Goal: Transaction & Acquisition: Purchase product/service

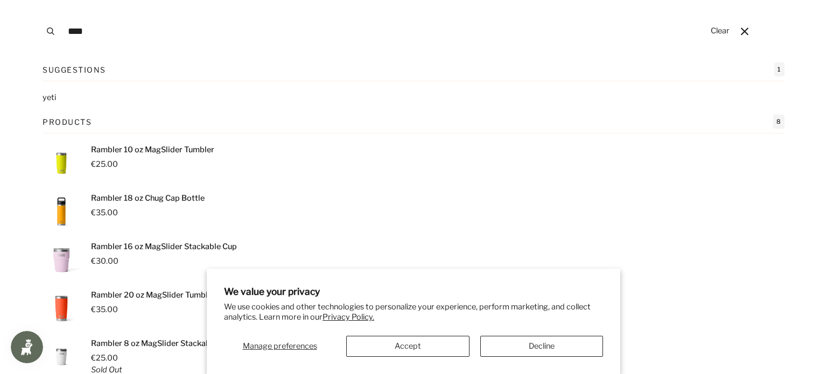
type input "****"
click at [39, 0] on button "Search" at bounding box center [51, 31] width 24 height 62
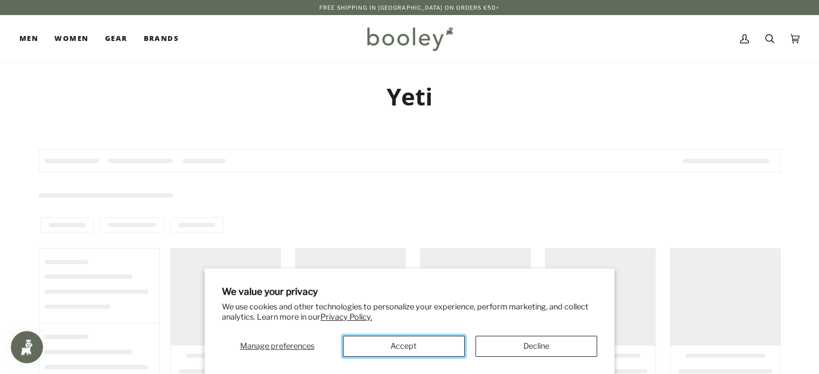
click at [425, 342] on button "Accept" at bounding box center [404, 346] width 122 height 21
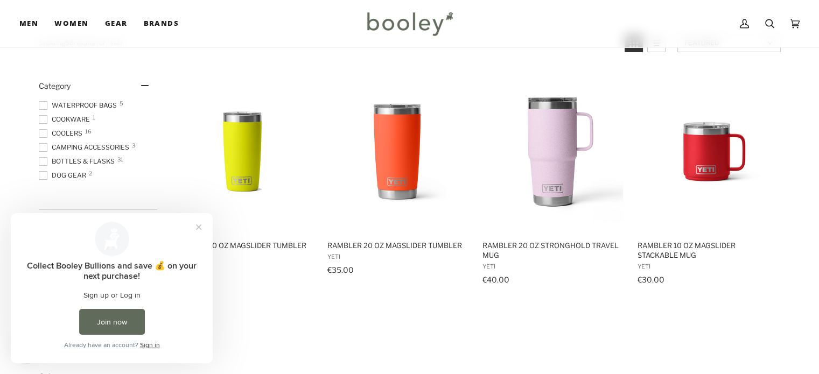
scroll to position [114, 0]
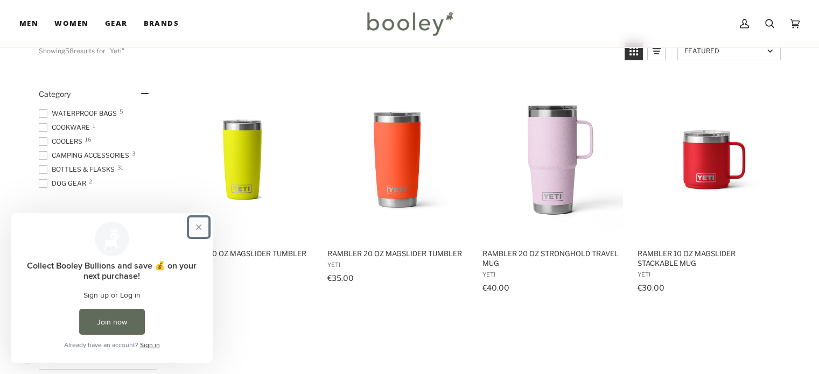
click at [198, 224] on button "Close prompt" at bounding box center [198, 227] width 19 height 19
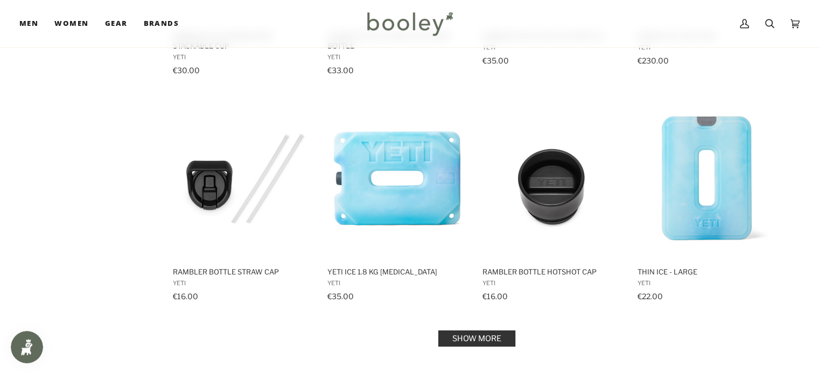
scroll to position [1184, 0]
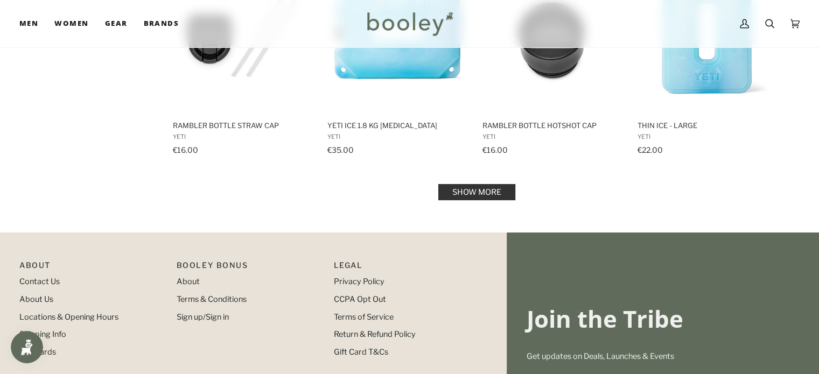
click at [488, 184] on link "Show more" at bounding box center [476, 192] width 77 height 16
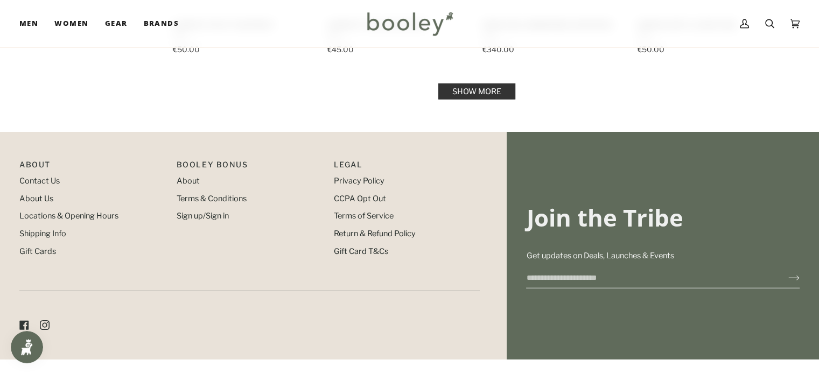
scroll to position [2249, 0]
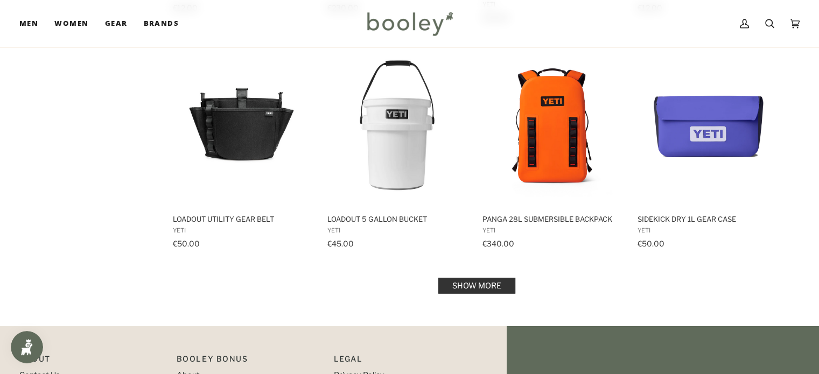
click at [500, 278] on link "Show more" at bounding box center [476, 286] width 77 height 16
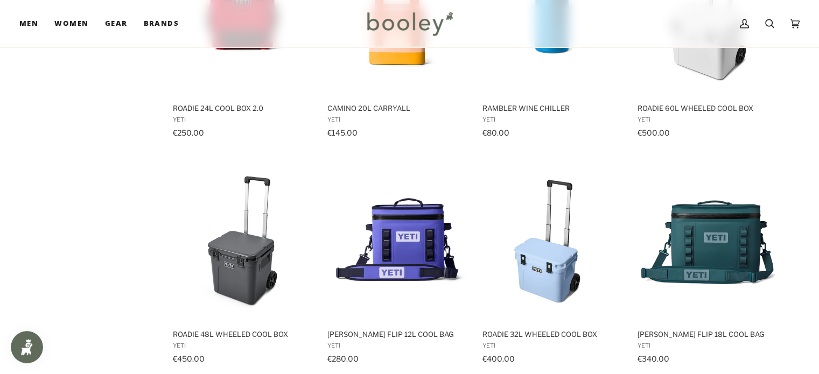
scroll to position [3043, 0]
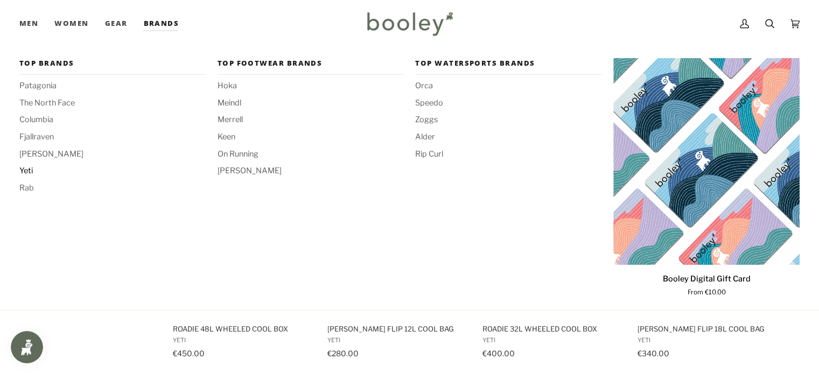
click at [26, 168] on span "Yeti" at bounding box center [112, 171] width 186 height 12
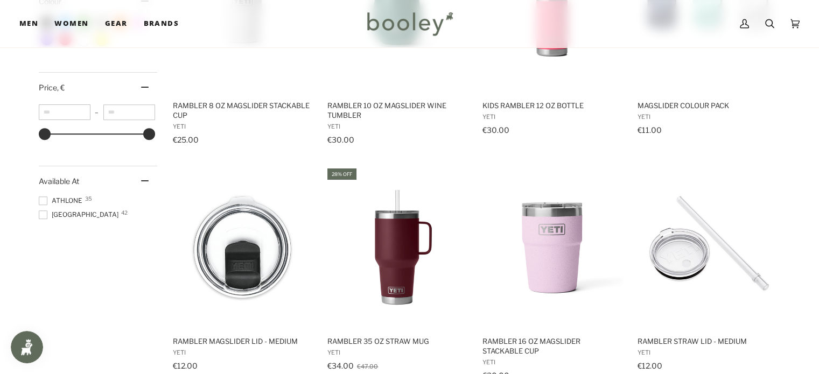
scroll to position [499, 0]
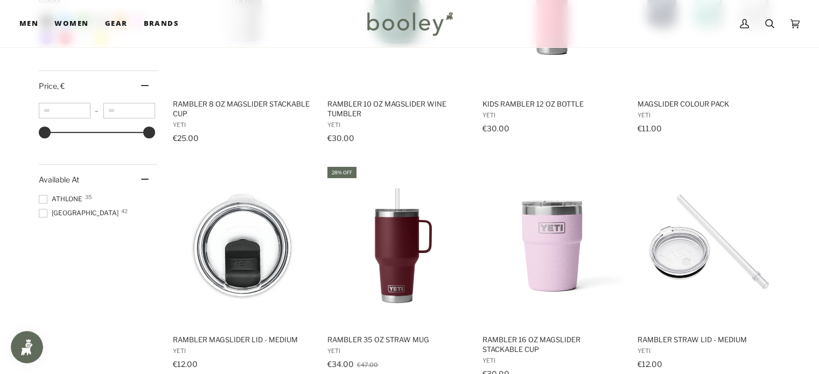
click at [51, 211] on span "Galway 42" at bounding box center [80, 213] width 83 height 10
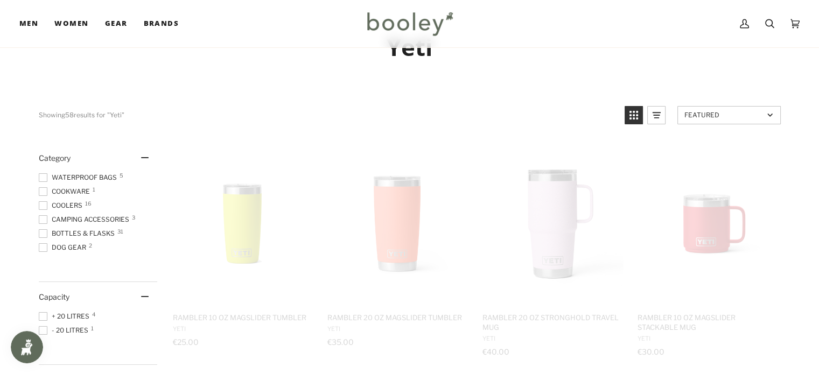
scroll to position [11, 0]
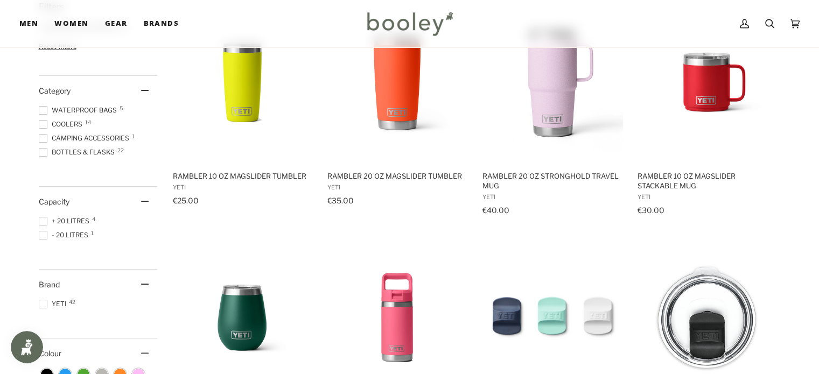
scroll to position [190, 0]
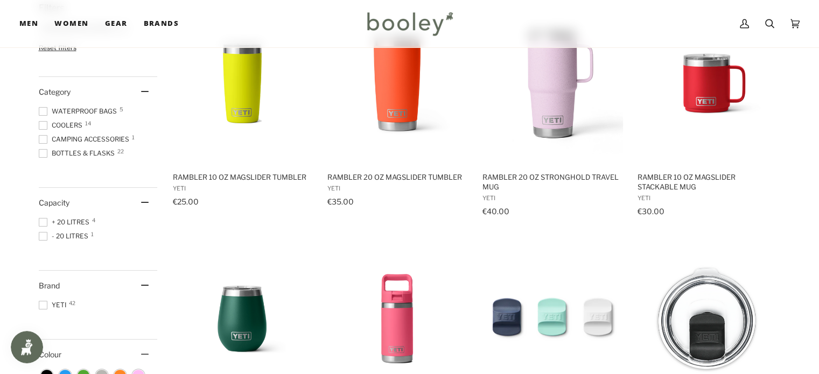
click at [89, 152] on span "Bottles & Flasks 22" at bounding box center [78, 154] width 79 height 10
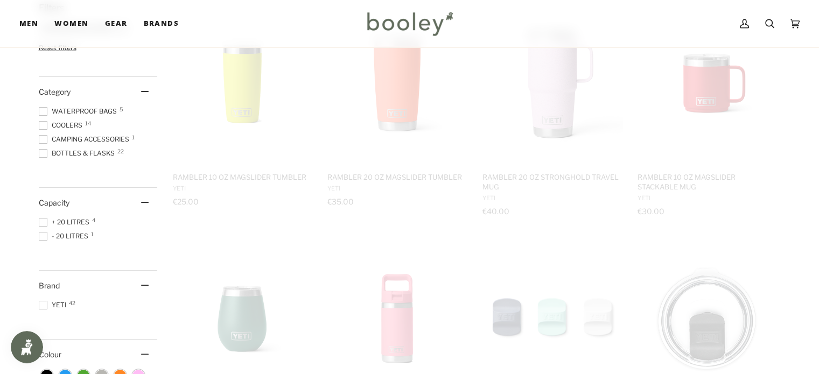
scroll to position [17, 0]
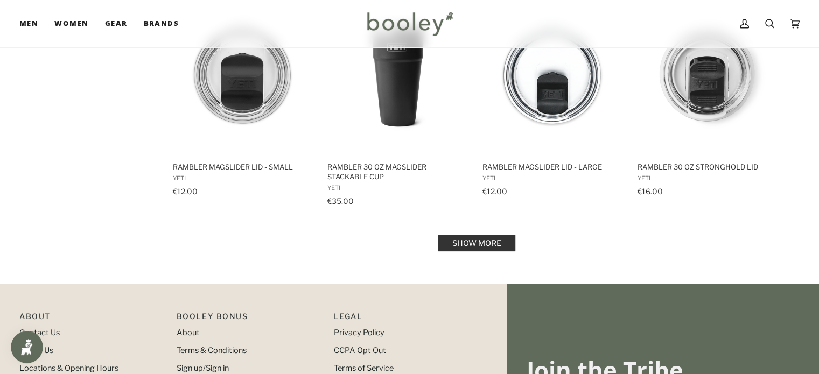
scroll to position [1149, 0]
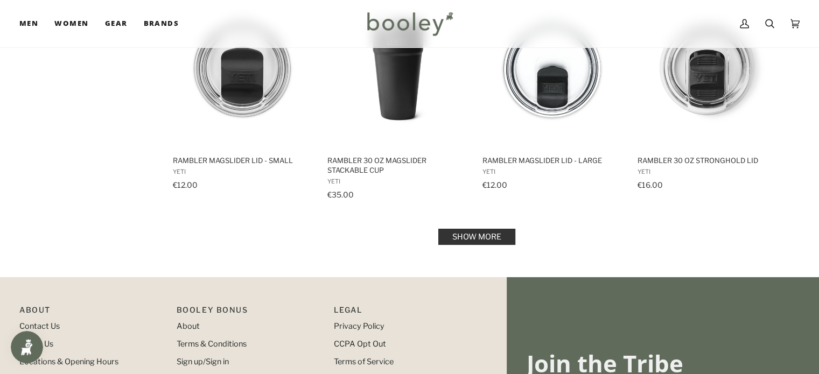
click at [509, 237] on link "Show more" at bounding box center [476, 237] width 77 height 16
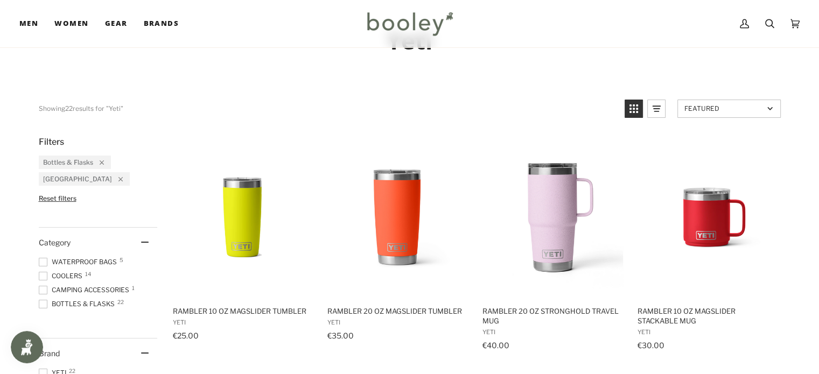
scroll to position [64, 0]
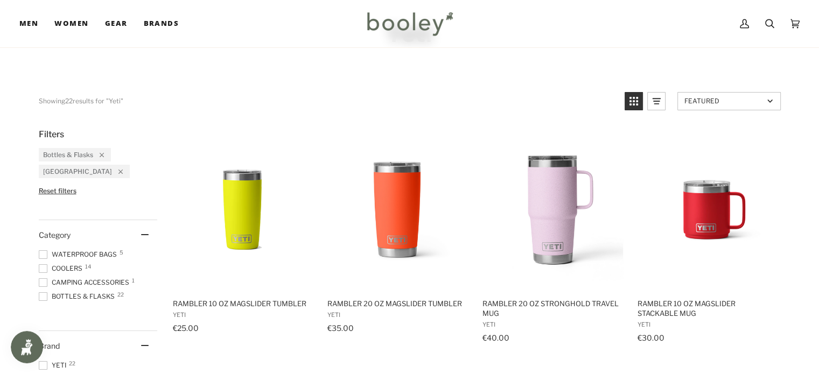
click at [101, 158] on div "Remove filter: Bottles & Flasks" at bounding box center [98, 155] width 11 height 8
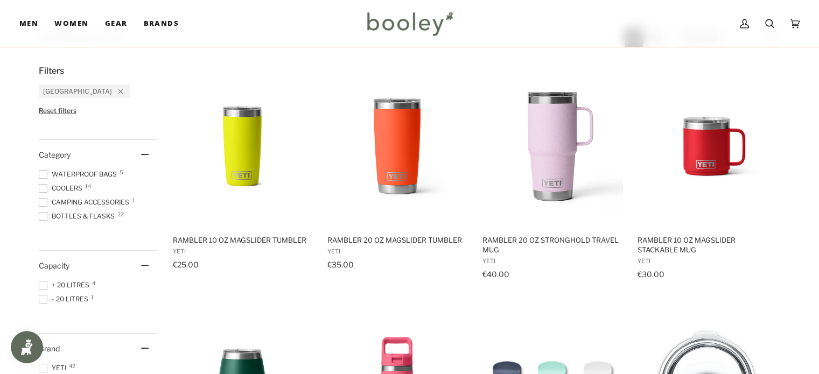
scroll to position [154, 0]
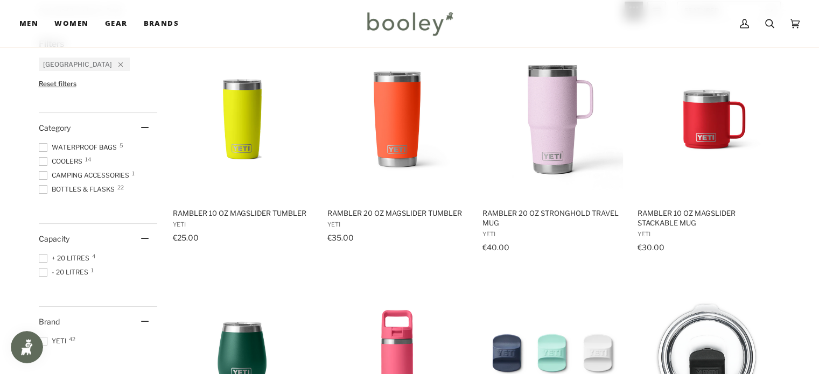
click at [65, 162] on span "Coolers 14" at bounding box center [62, 162] width 47 height 10
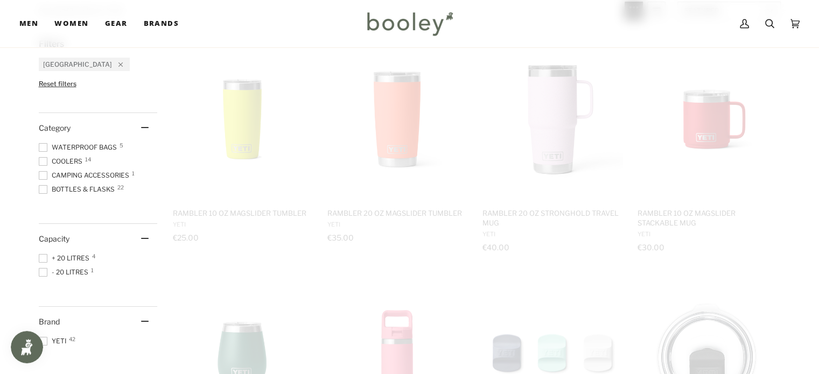
scroll to position [6, 0]
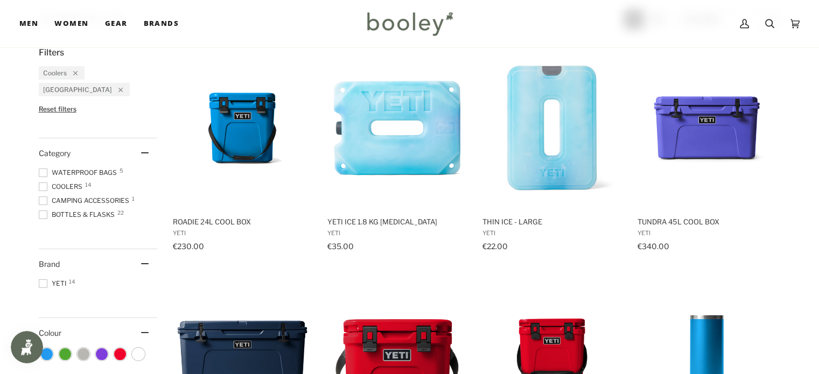
scroll to position [142, 0]
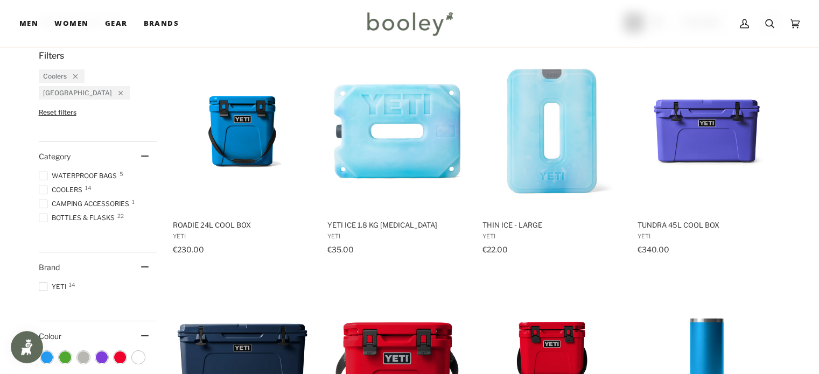
click at [46, 186] on span at bounding box center [43, 190] width 9 height 9
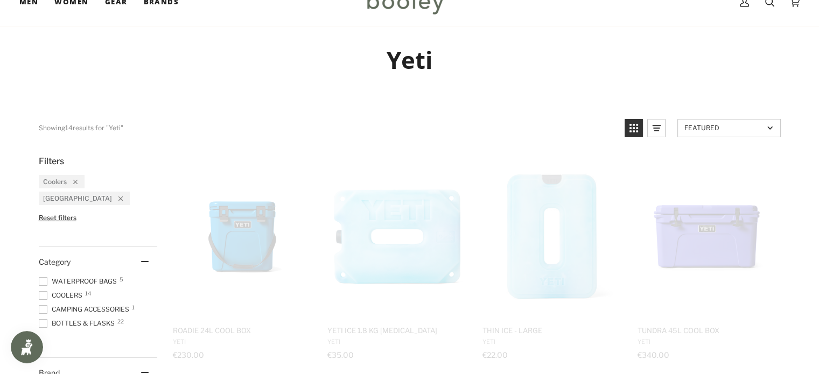
scroll to position [3, 0]
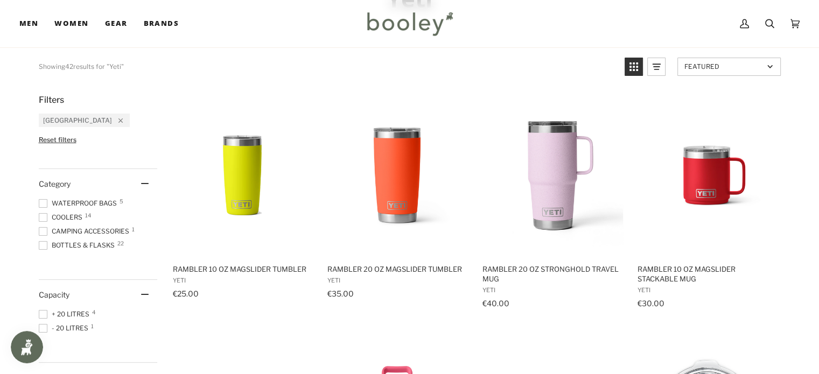
scroll to position [101, 0]
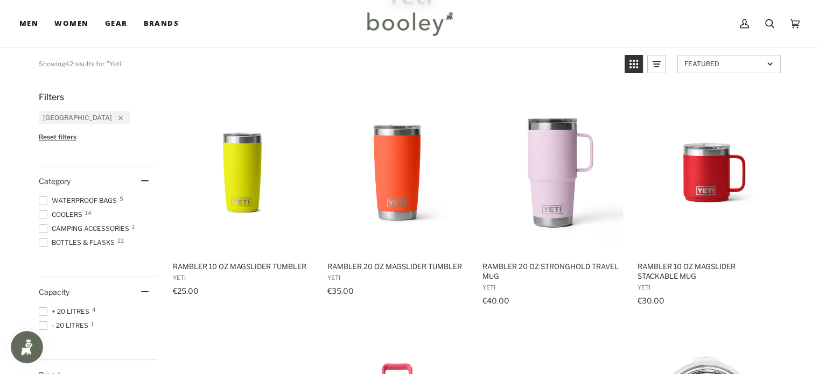
click at [45, 198] on span at bounding box center [43, 201] width 9 height 9
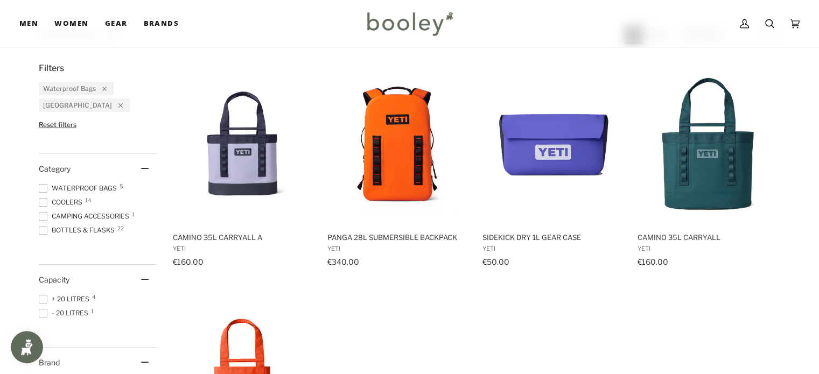
scroll to position [125, 0]
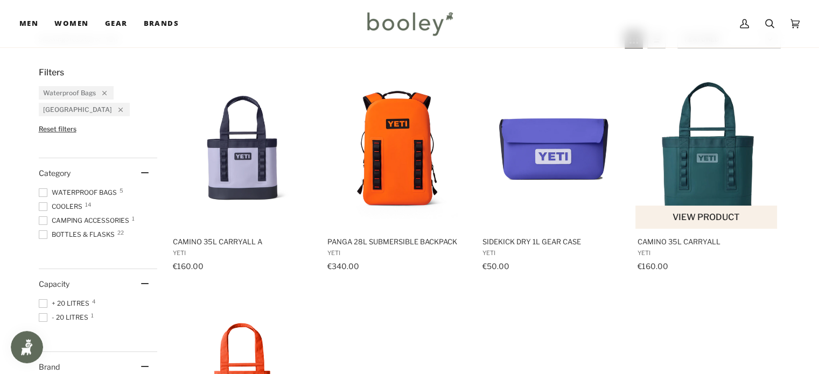
click at [697, 213] on button "View product" at bounding box center [706, 217] width 142 height 23
click at [41, 188] on span at bounding box center [43, 192] width 9 height 9
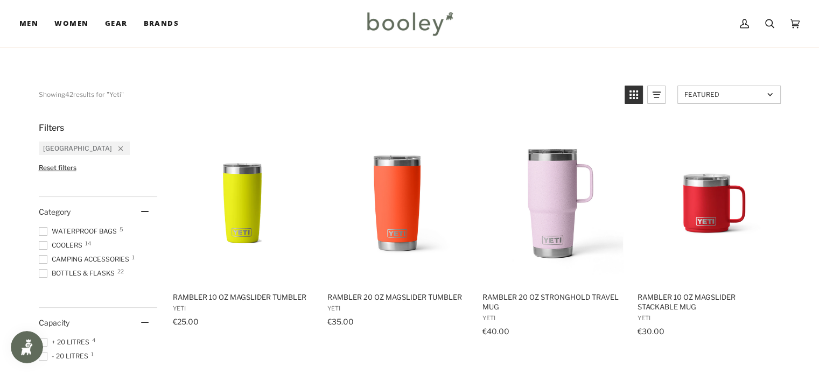
scroll to position [71, 0]
click at [43, 241] on span at bounding box center [43, 245] width 9 height 9
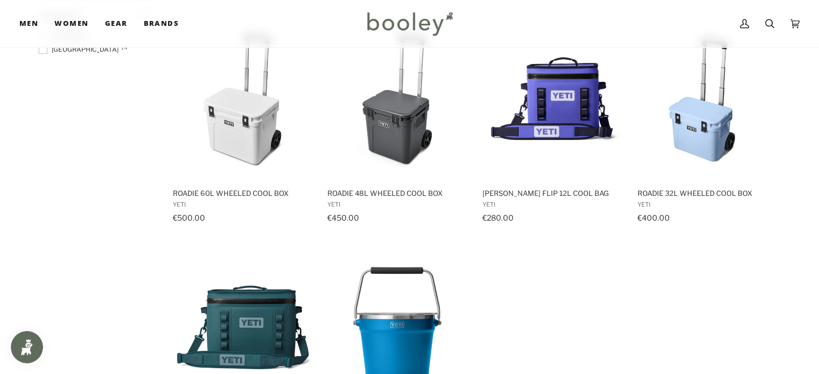
scroll to position [619, 0]
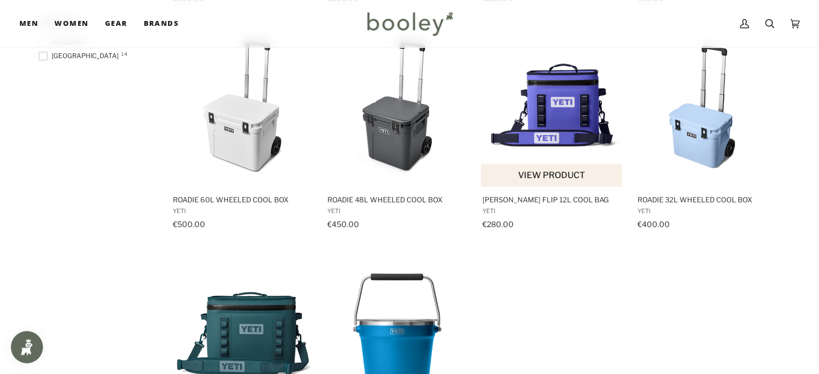
click at [558, 202] on span "Hopper Flip 12L Cool Bag" at bounding box center [551, 200] width 139 height 10
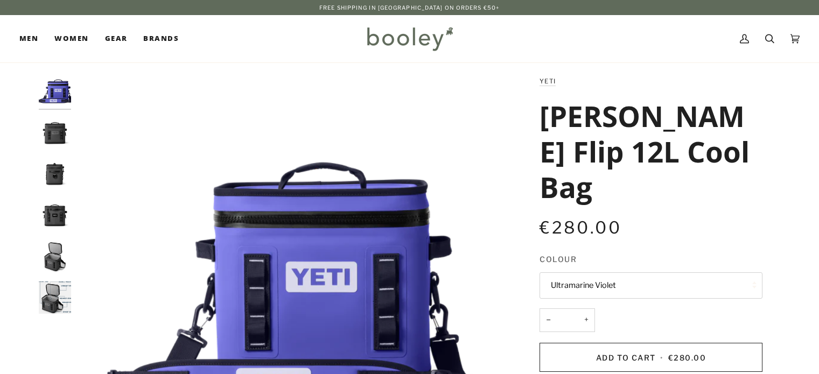
click at [66, 137] on img "Yeti Hopper Flip 12L Cool Bag - Booley Galway" at bounding box center [55, 133] width 32 height 32
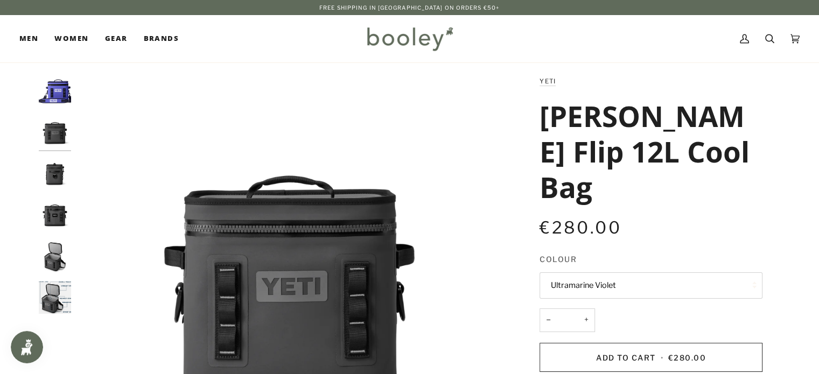
click at [60, 104] on img "Yeti Hopper Flip 12L Cool Bag Ultramarine Violet - Booley Galway" at bounding box center [55, 91] width 32 height 32
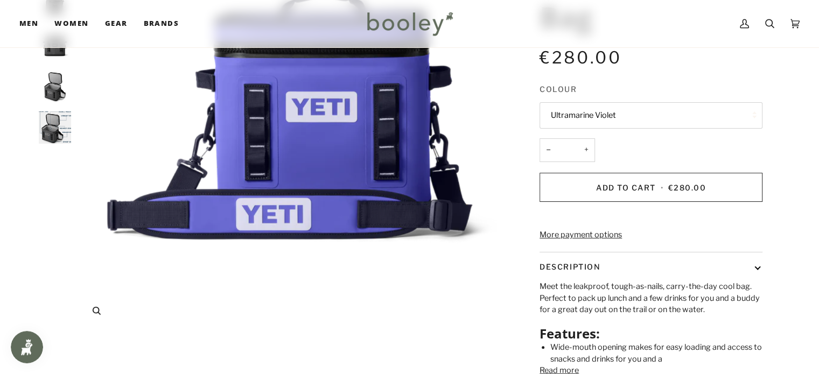
scroll to position [172, 0]
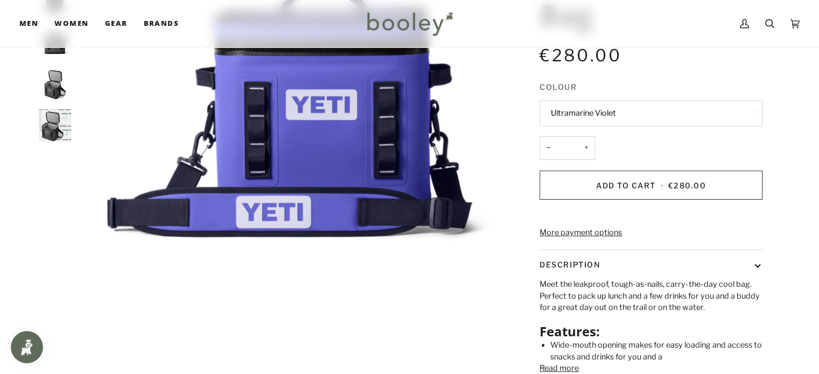
click at [632, 100] on button "Ultramarine Violet" at bounding box center [651, 113] width 223 height 26
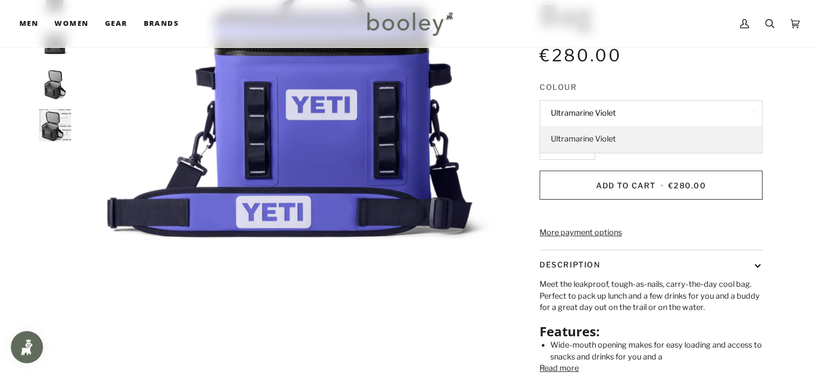
click at [622, 126] on link "Ultramarine Violet" at bounding box center [651, 139] width 222 height 27
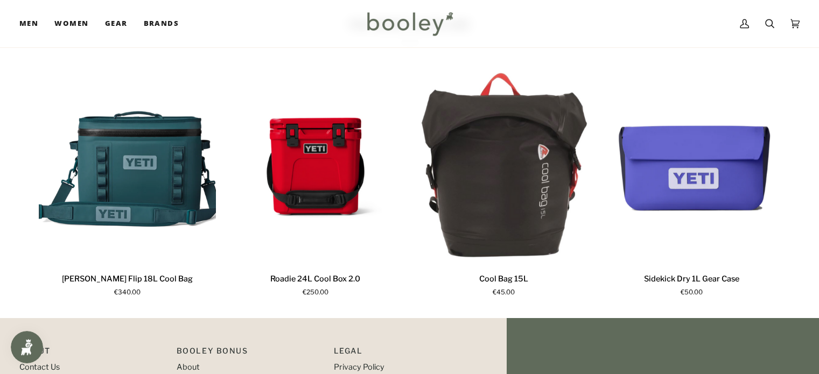
scroll to position [636, 0]
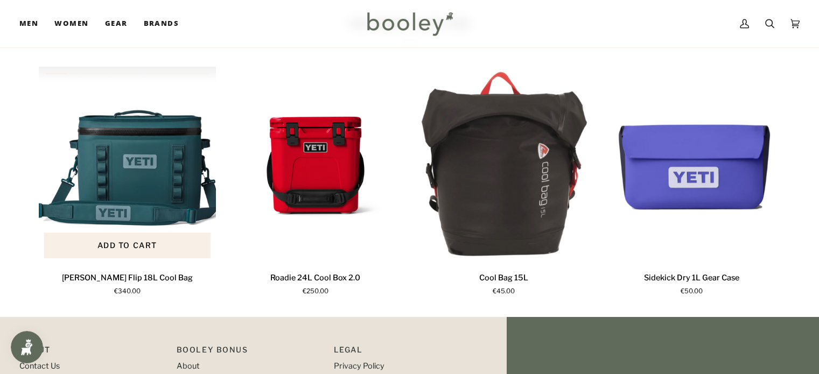
click at [118, 167] on img "Hopper Flip 18L Cool Bag" at bounding box center [128, 165] width 178 height 197
